Goal: Navigation & Orientation: Understand site structure

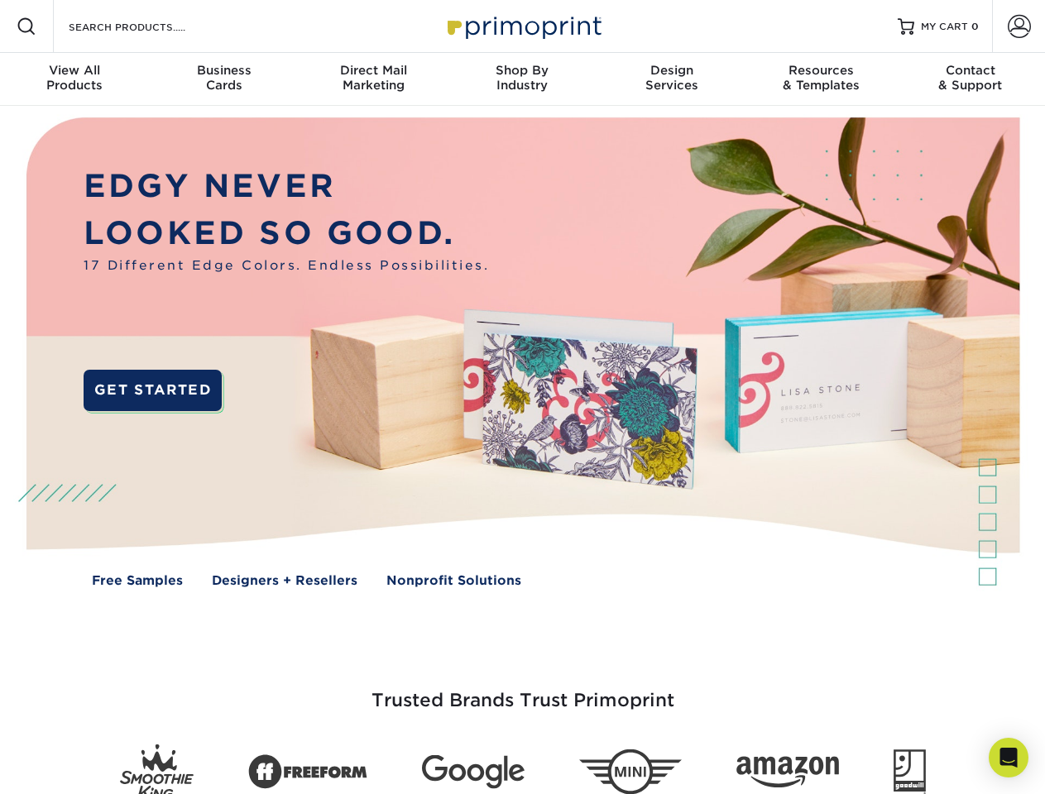
click at [522, 397] on img at bounding box center [522, 364] width 1034 height 517
click at [26, 26] on span at bounding box center [27, 27] width 20 height 20
click at [1019, 26] on span at bounding box center [1019, 26] width 23 height 23
click at [74, 79] on div "View All Products" at bounding box center [74, 78] width 149 height 30
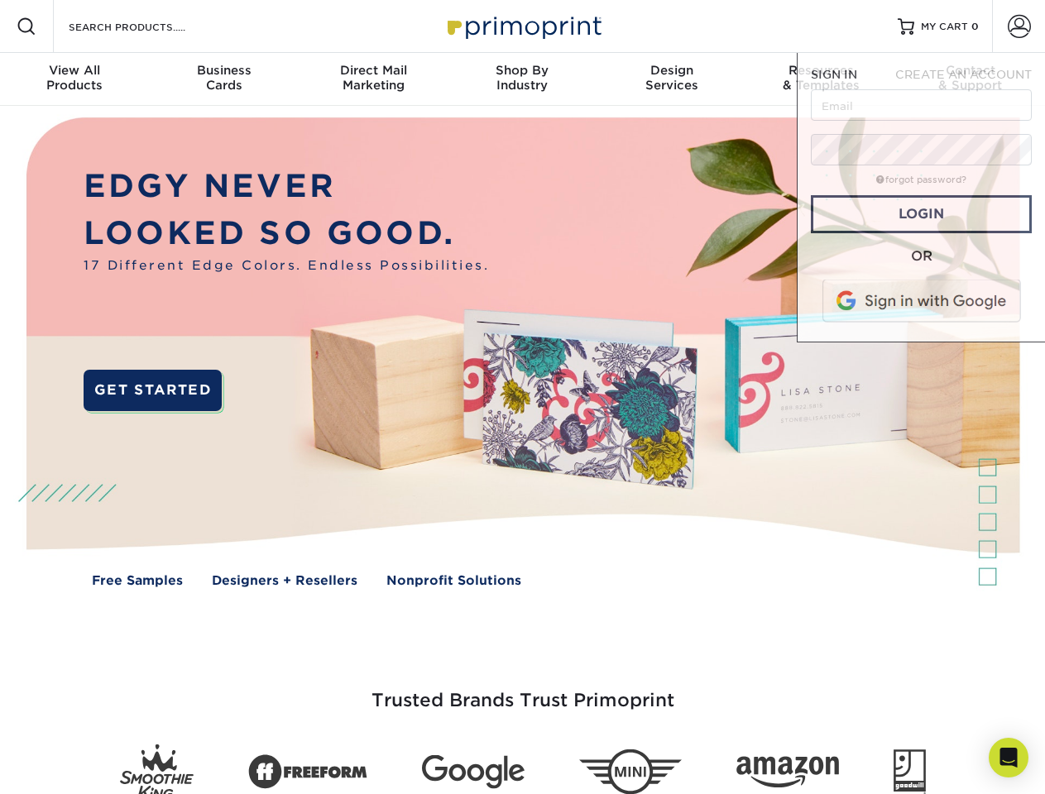
click at [223, 79] on div "Business Cards" at bounding box center [223, 78] width 149 height 30
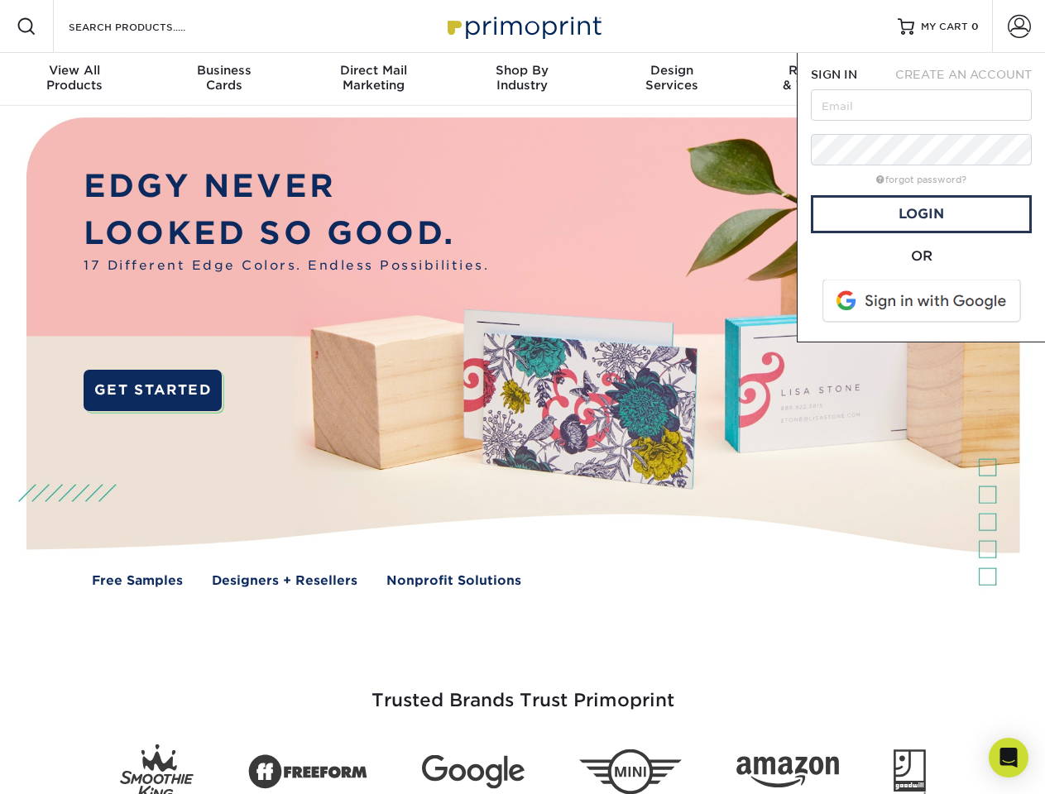
click at [373, 79] on div "Direct Mail Marketing" at bounding box center [373, 78] width 149 height 30
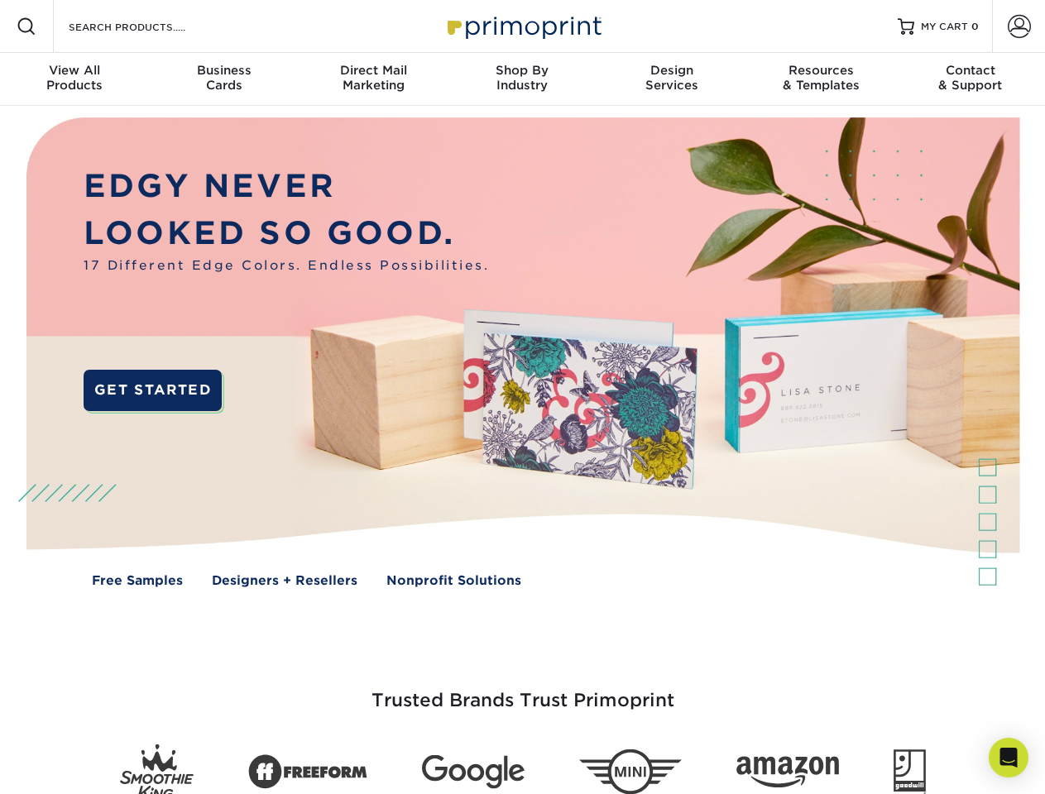
click at [522, 79] on div "Shop By Industry" at bounding box center [522, 78] width 149 height 30
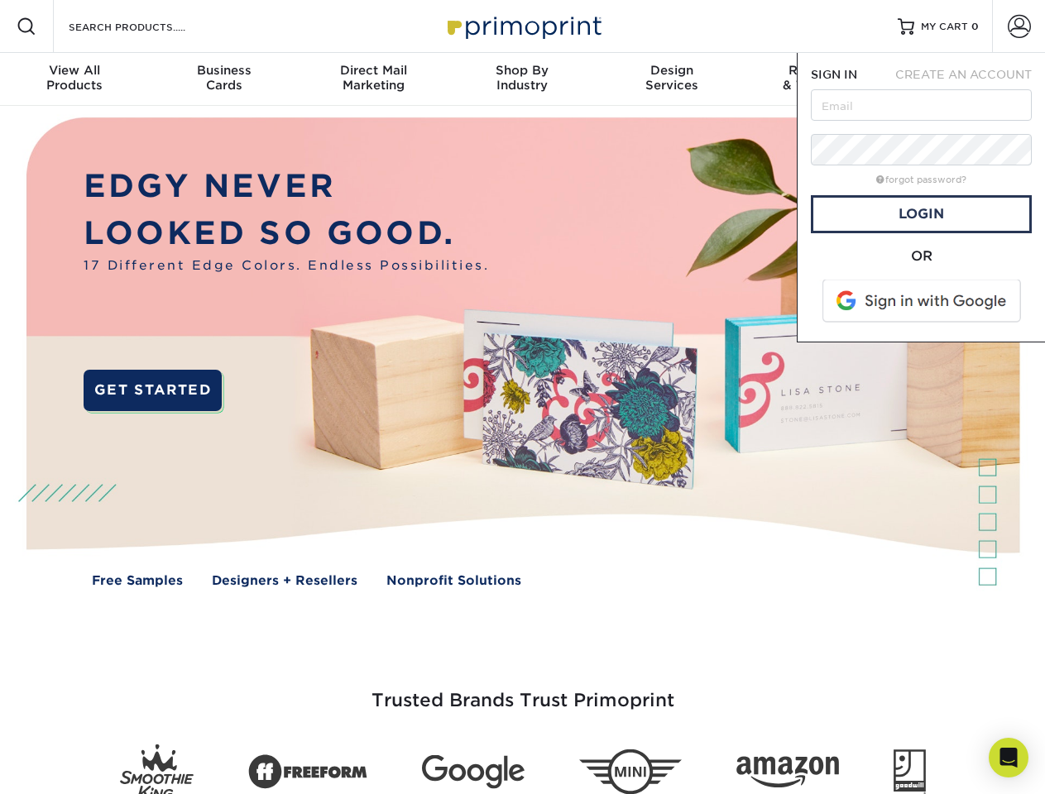
click at [672, 79] on div "Design Services" at bounding box center [671, 78] width 149 height 30
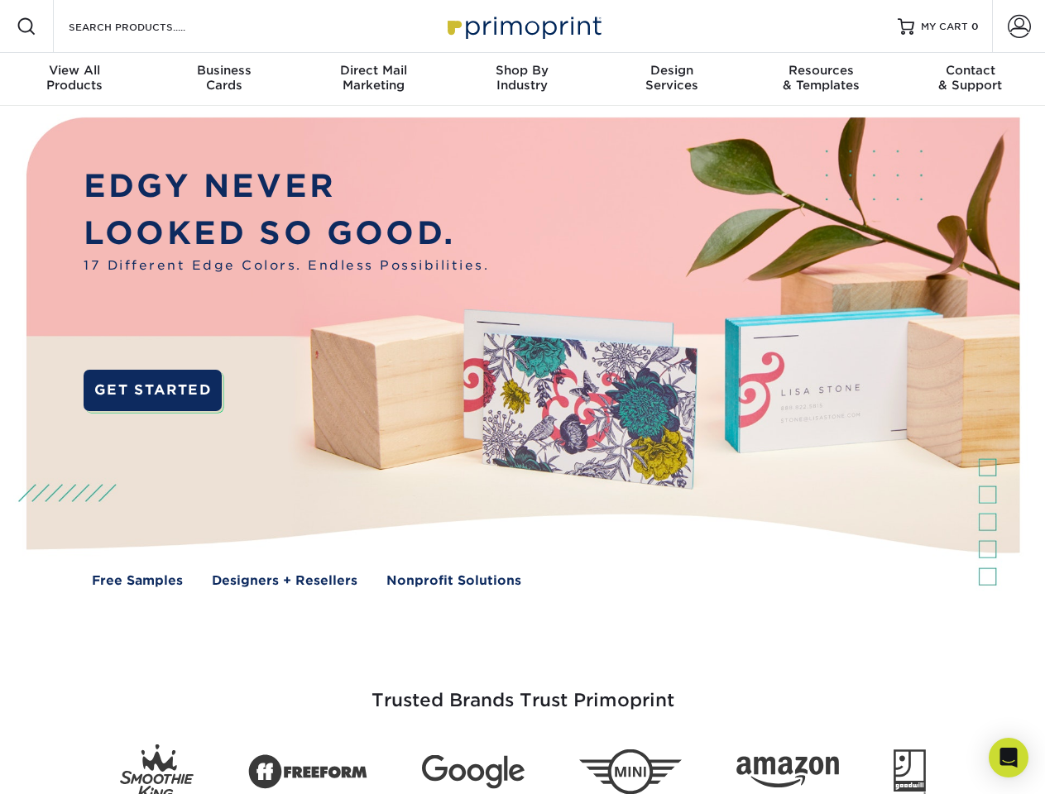
click at [821, 79] on span "SIGN IN" at bounding box center [834, 74] width 46 height 13
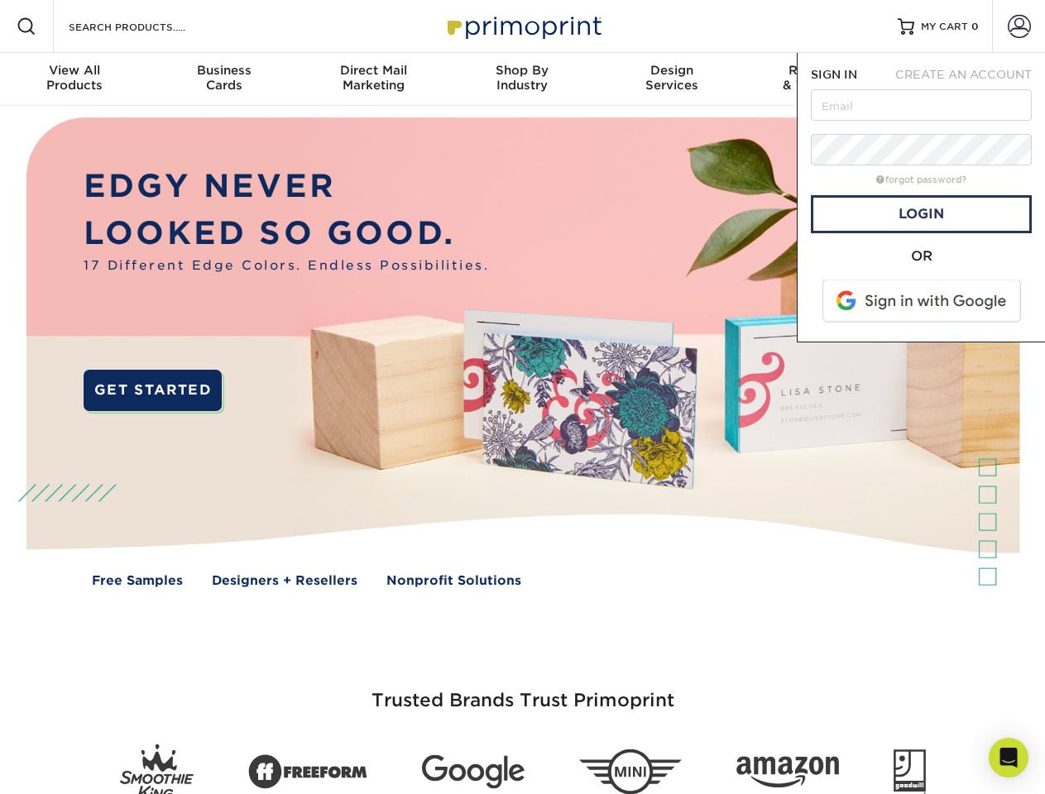
click at [971, 79] on div "Contact & Support" at bounding box center [970, 78] width 149 height 30
